Goal: Information Seeking & Learning: Learn about a topic

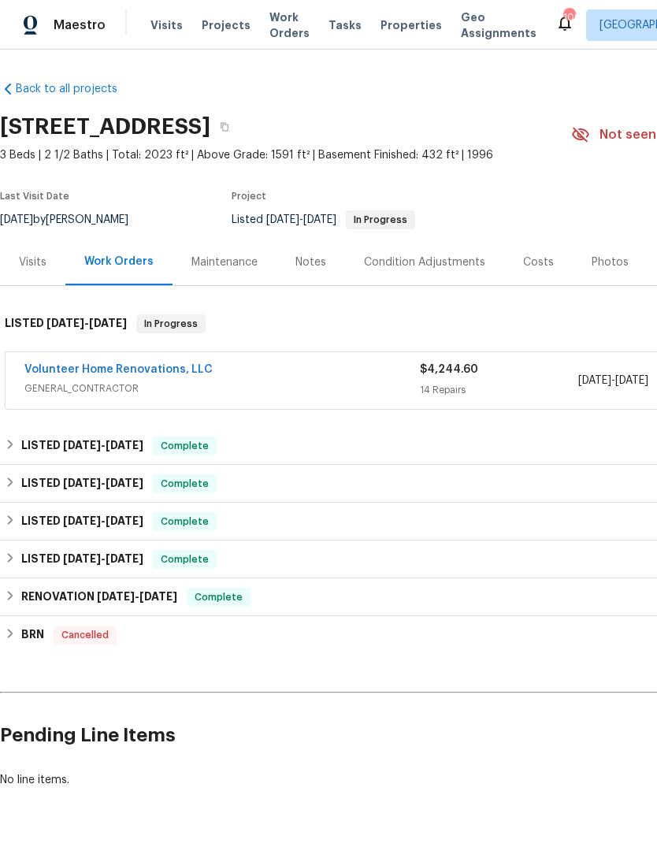
click at [573, 285] on div "Photos" at bounding box center [610, 262] width 75 height 47
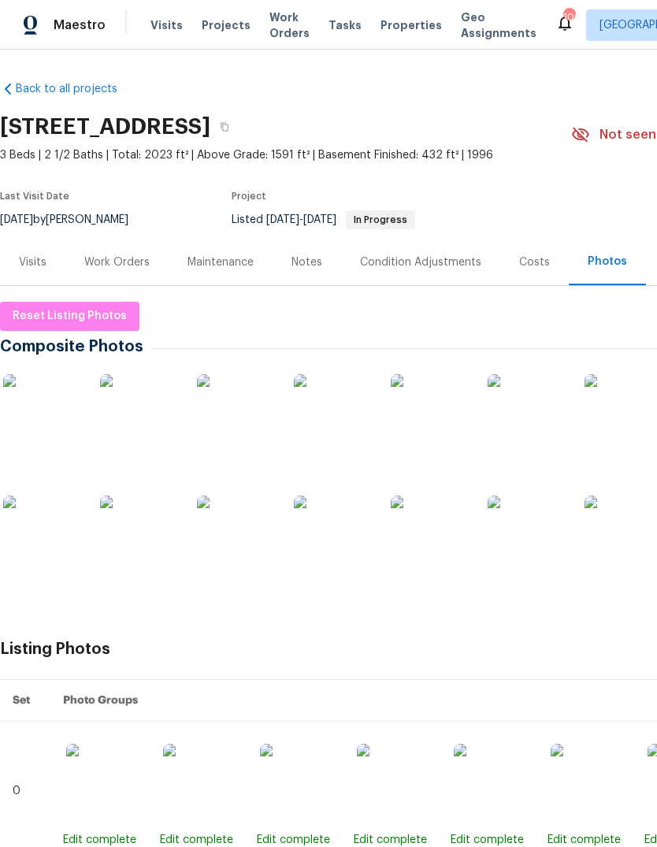
click at [47, 424] on img at bounding box center [42, 413] width 79 height 79
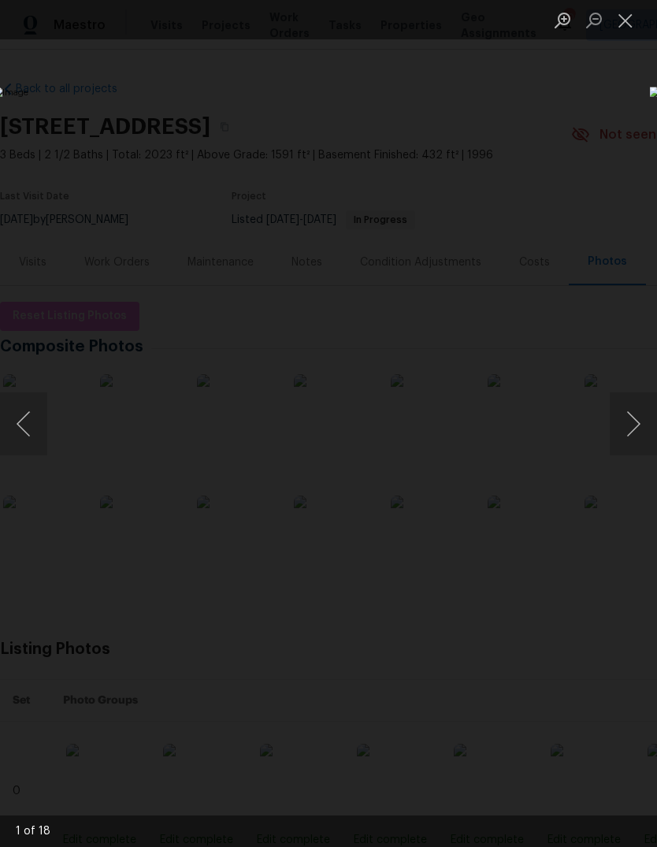
click at [634, 420] on button "Next image" at bounding box center [633, 424] width 47 height 63
click at [638, 429] on button "Next image" at bounding box center [633, 424] width 47 height 63
click at [631, 419] on button "Next image" at bounding box center [633, 424] width 47 height 63
click at [628, 413] on button "Next image" at bounding box center [633, 424] width 47 height 63
click at [624, 419] on button "Next image" at bounding box center [633, 424] width 47 height 63
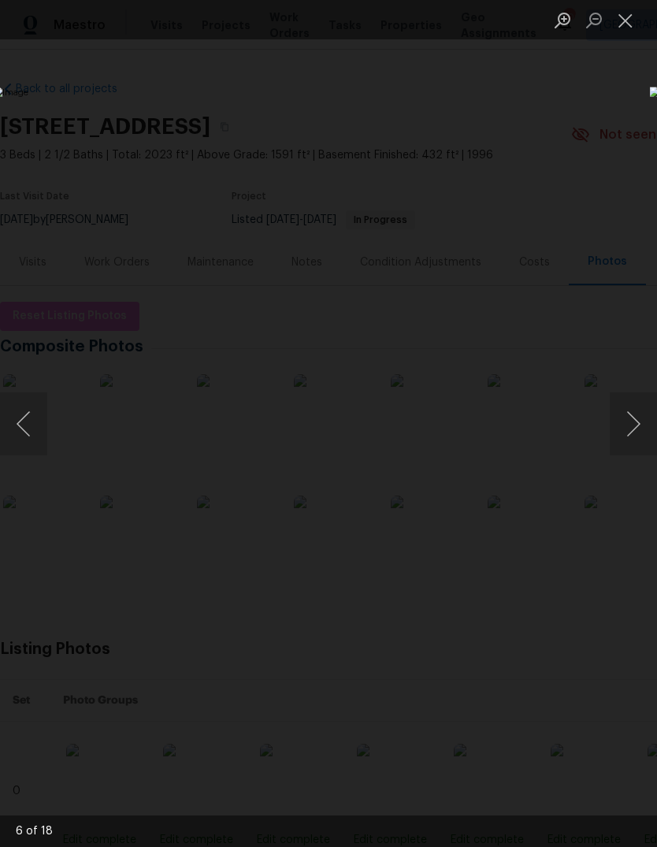
click at [625, 421] on button "Next image" at bounding box center [633, 424] width 47 height 63
click at [631, 430] on button "Next image" at bounding box center [633, 424] width 47 height 63
click at [629, 437] on button "Next image" at bounding box center [633, 424] width 47 height 63
click at [635, 432] on button "Next image" at bounding box center [633, 424] width 47 height 63
click at [632, 430] on button "Next image" at bounding box center [633, 424] width 47 height 63
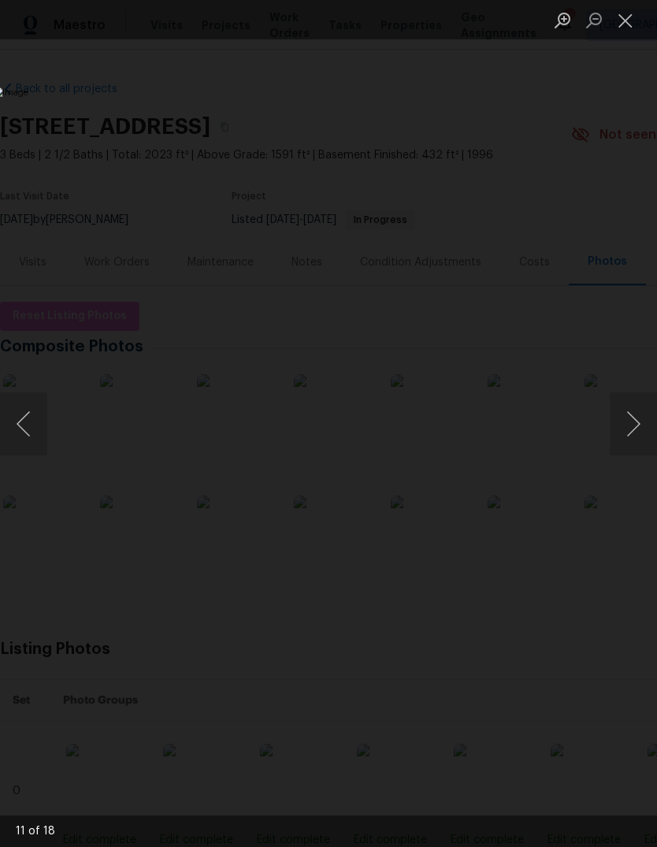
click at [631, 426] on button "Next image" at bounding box center [633, 424] width 47 height 63
click at [631, 430] on button "Next image" at bounding box center [633, 424] width 47 height 63
click at [636, 434] on button "Next image" at bounding box center [633, 424] width 47 height 63
click at [627, 427] on button "Next image" at bounding box center [633, 424] width 47 height 63
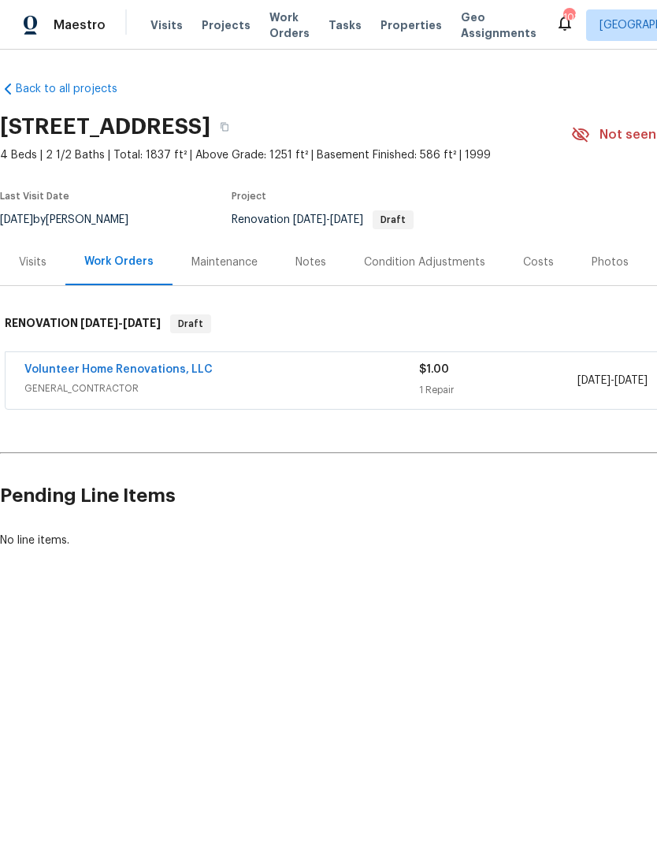
click at [441, 270] on div "Condition Adjustments" at bounding box center [424, 263] width 121 height 16
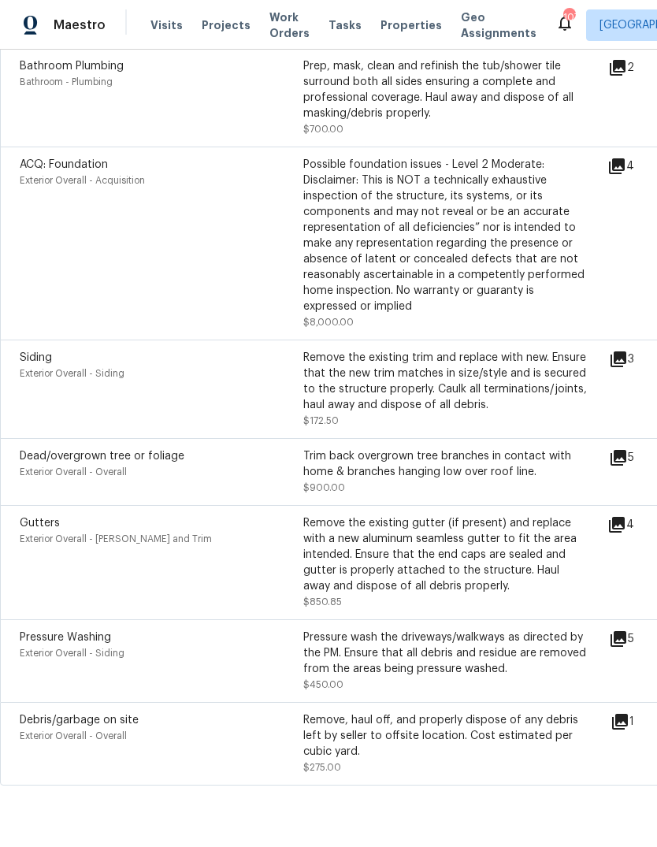
scroll to position [670, 0]
click at [628, 370] on icon at bounding box center [618, 360] width 19 height 19
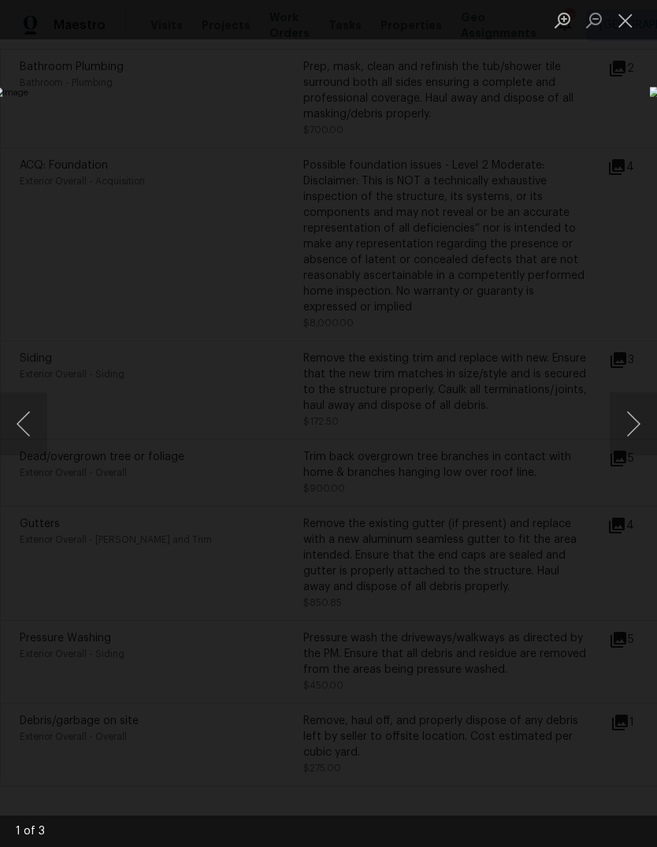
click at [629, 428] on button "Next image" at bounding box center [633, 424] width 47 height 63
click at [631, 415] on button "Next image" at bounding box center [633, 424] width 47 height 63
click at [629, 421] on button "Next image" at bounding box center [633, 424] width 47 height 63
click at [620, 23] on button "Close lightbox" at bounding box center [626, 20] width 32 height 28
